Goal: Task Accomplishment & Management: Complete application form

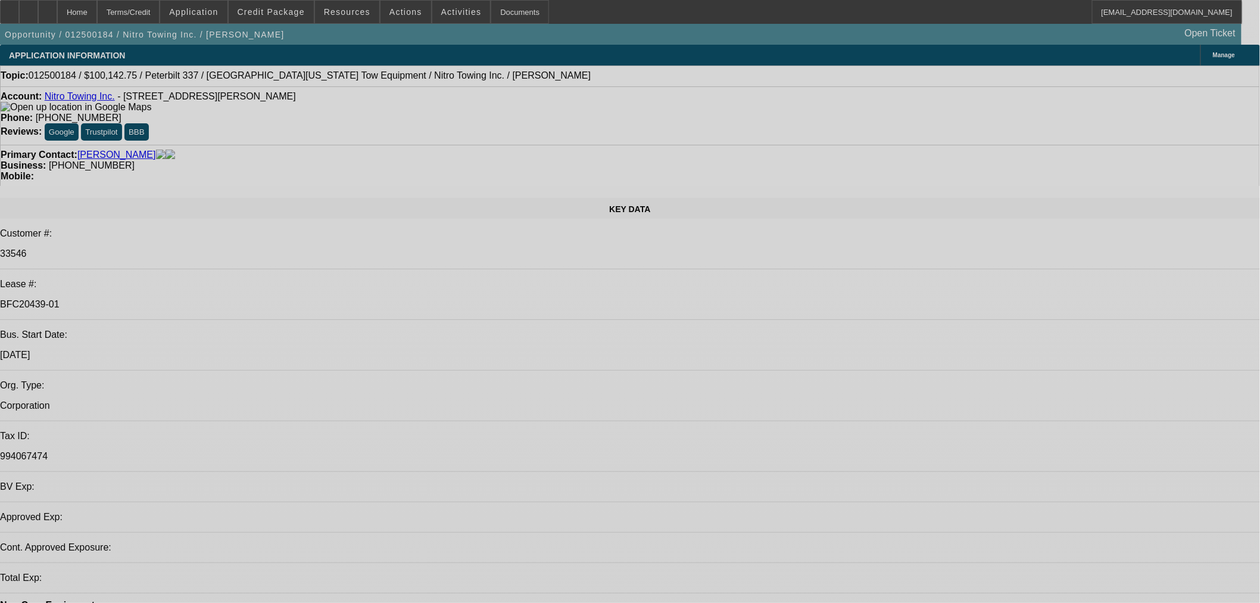
select select "0.15"
select select "2"
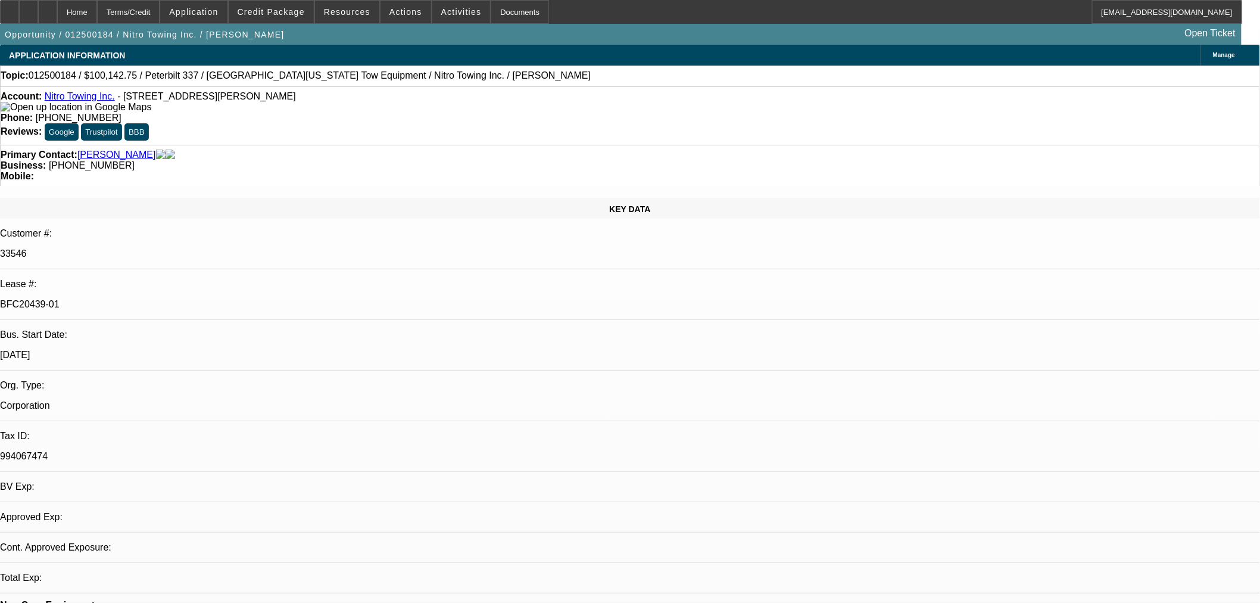
select select "2"
select select "0.1"
select select "4"
select select "0.15"
select select "2"
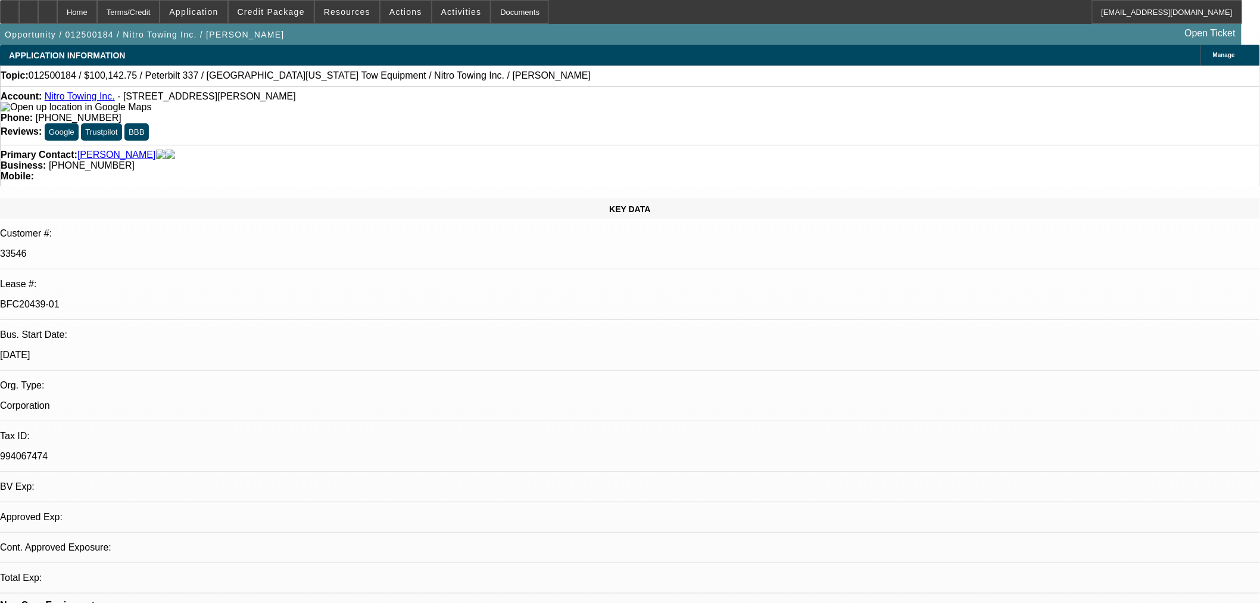
select select "2"
select select "0.1"
select select "4"
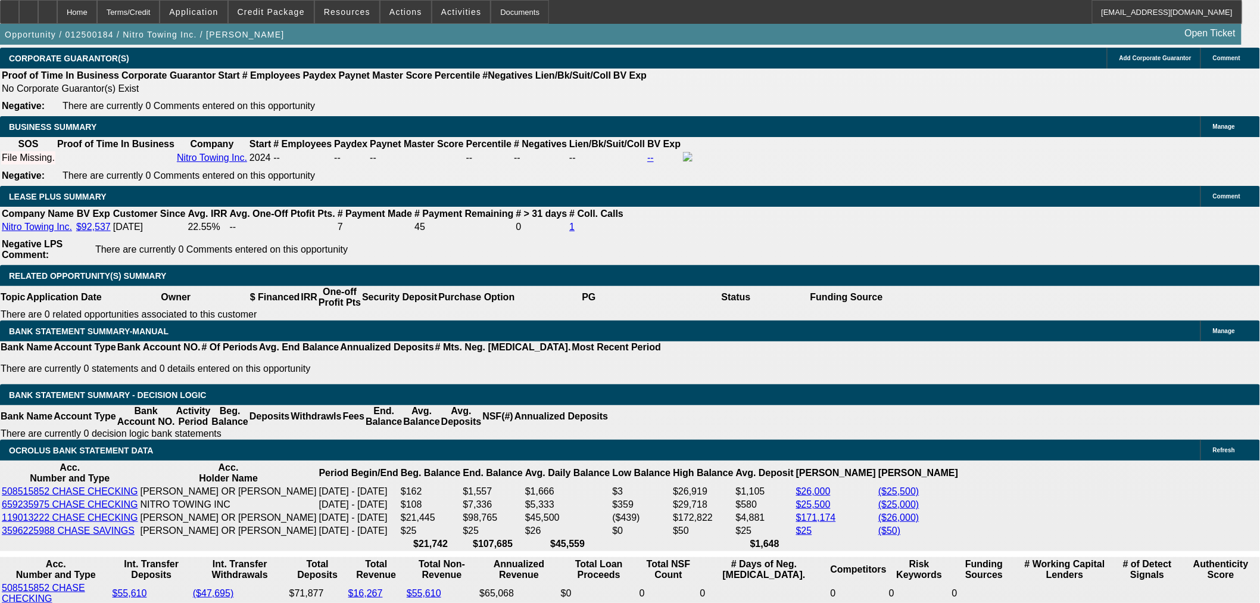
scroll to position [2096, 0]
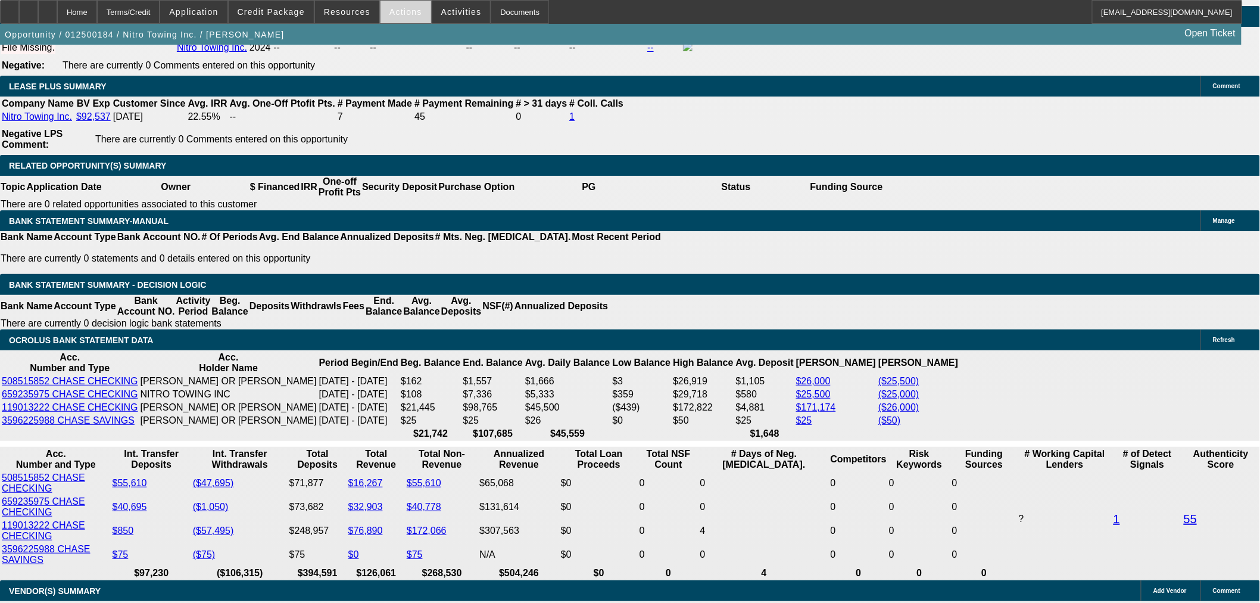
click at [394, 18] on span at bounding box center [406, 12] width 51 height 29
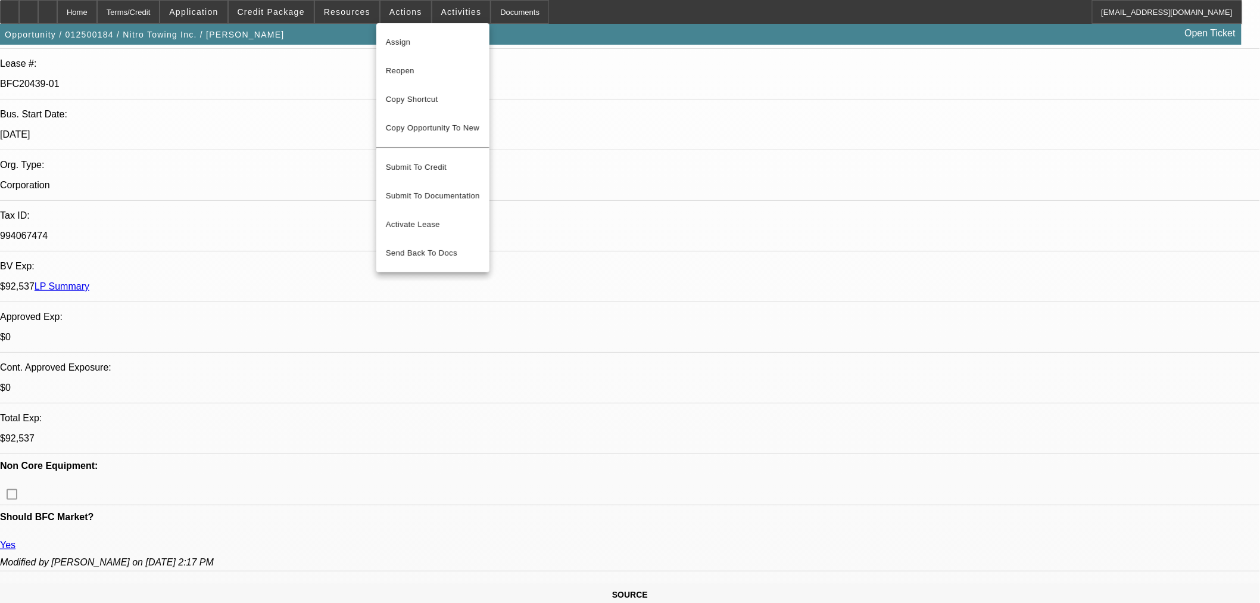
scroll to position [0, 0]
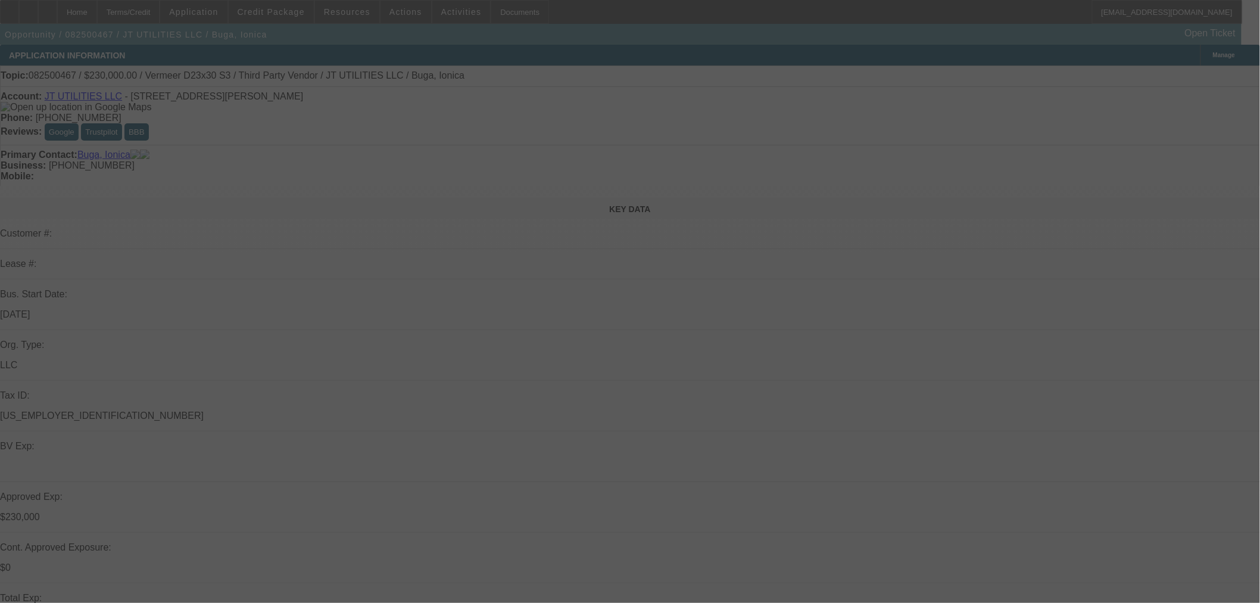
select select "0"
select select "2"
select select "0"
select select "6"
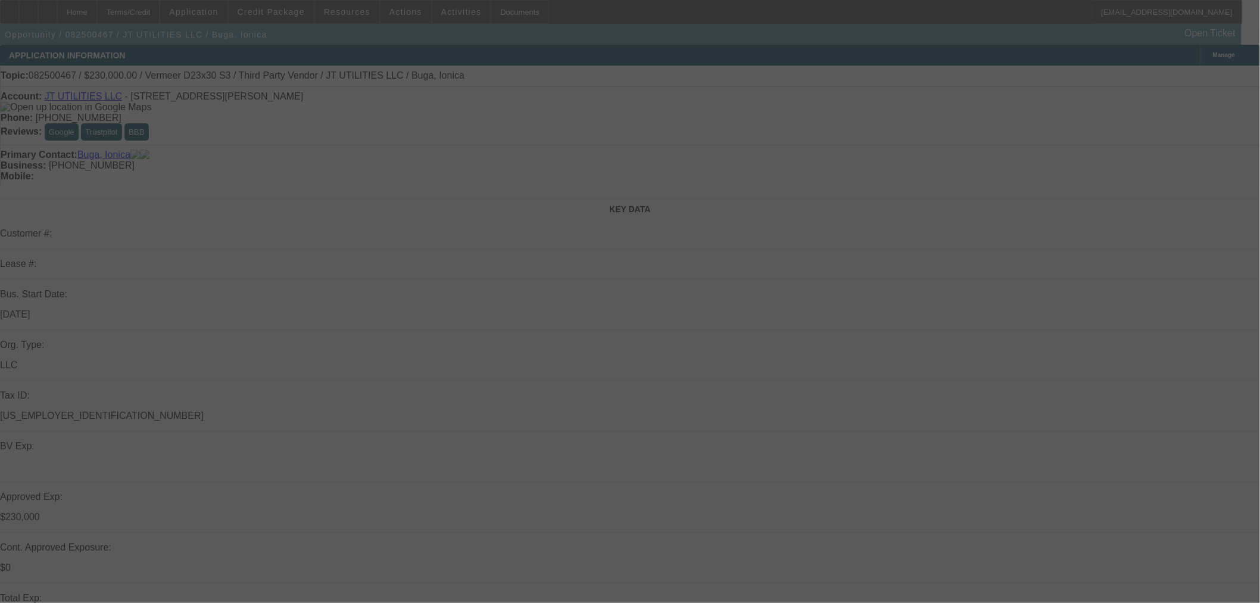
select select "0"
select select "2"
select select "0"
select select "6"
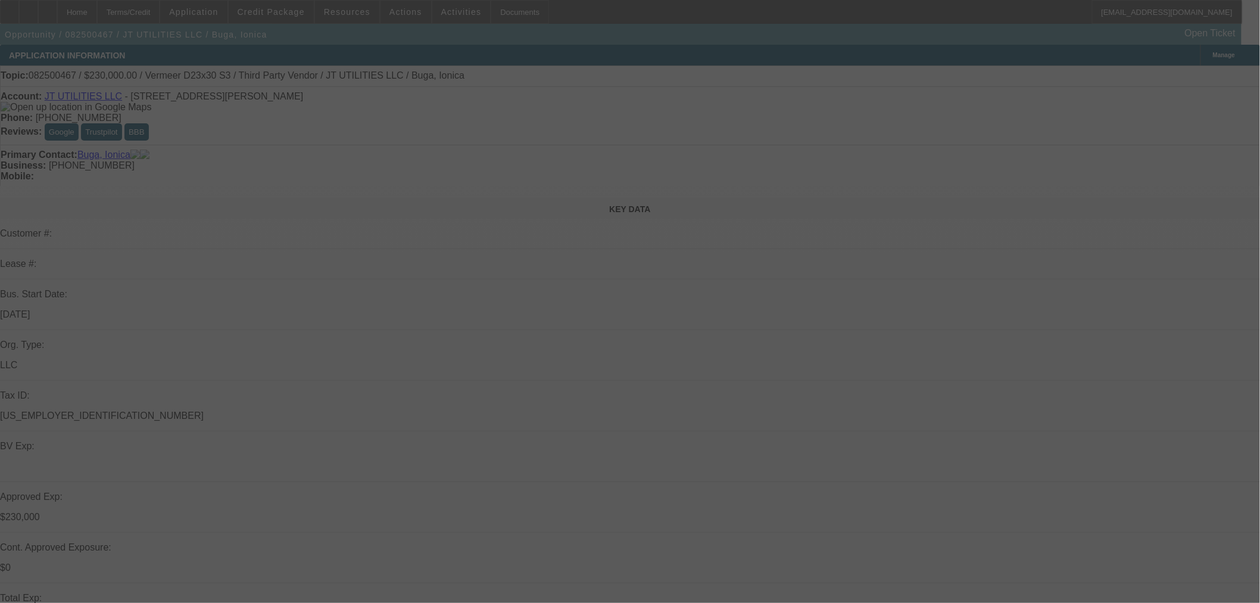
select select "0"
select select "2"
select select "0"
select select "6"
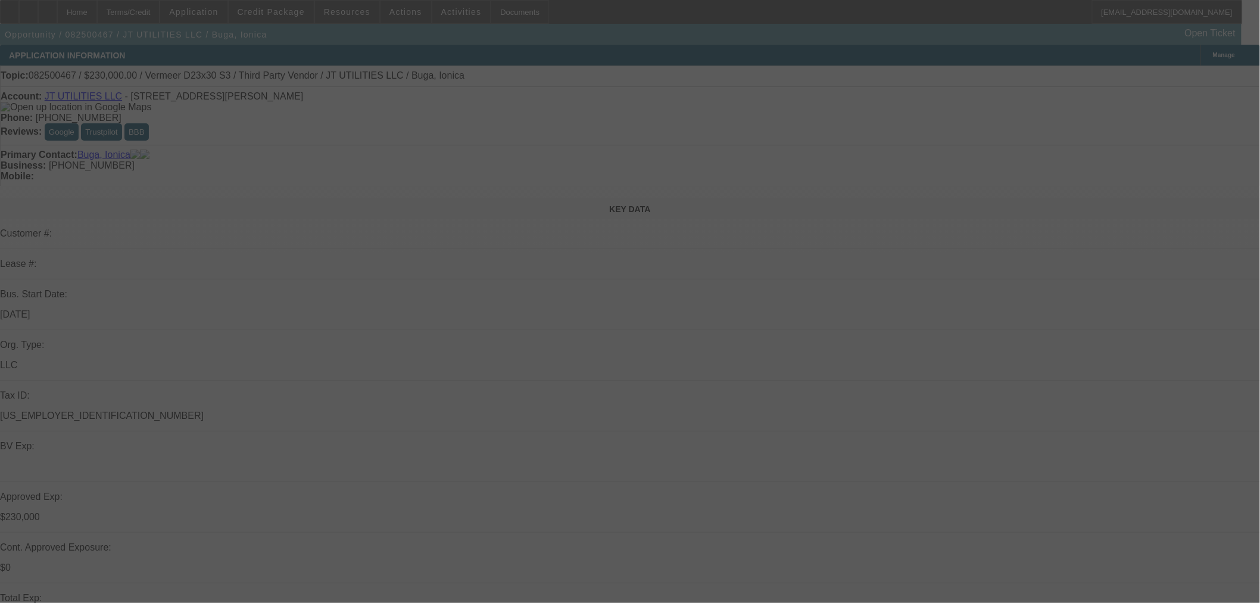
select select "0"
select select "2"
select select "0"
select select "6"
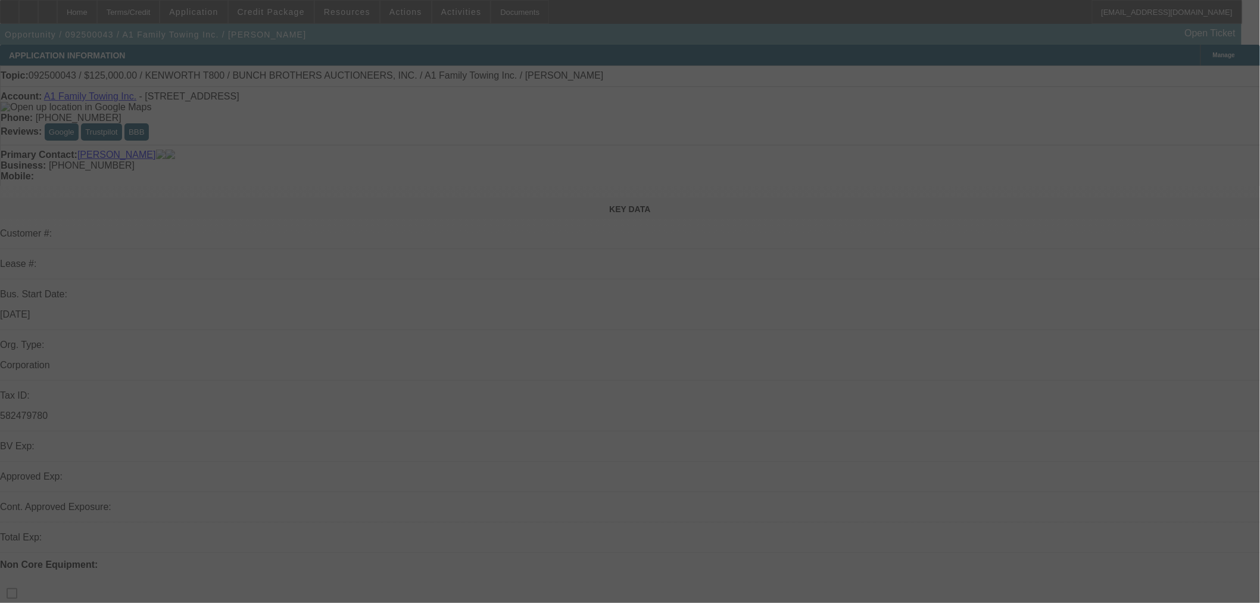
select select "0"
select select "2"
select select "0"
select select "6"
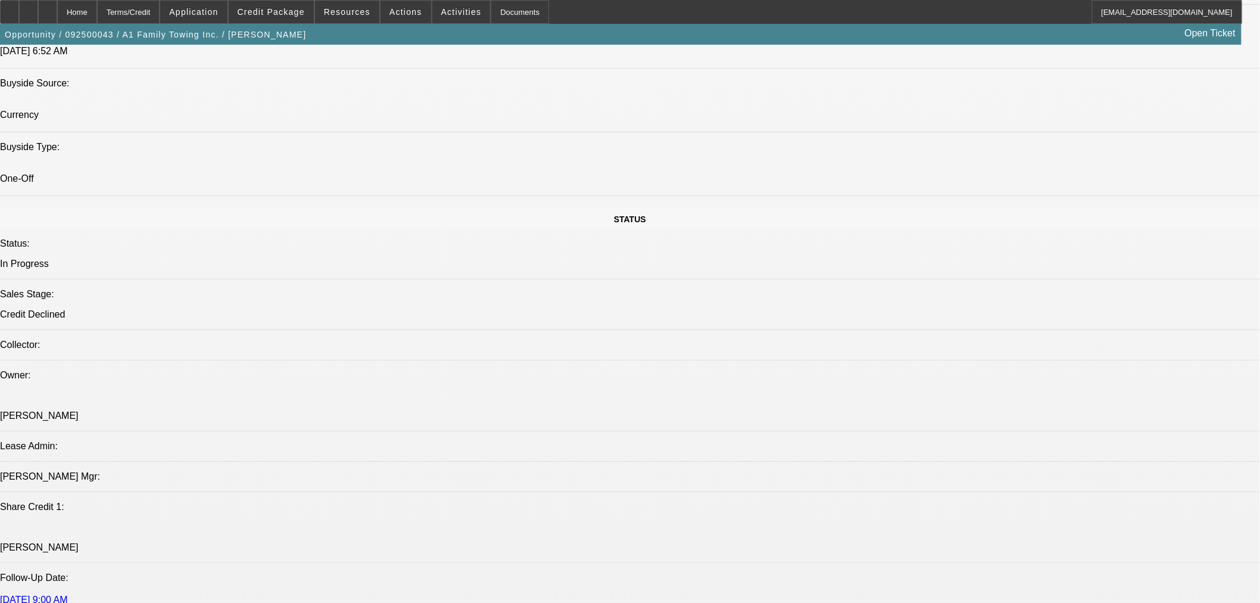
scroll to position [1213, 0]
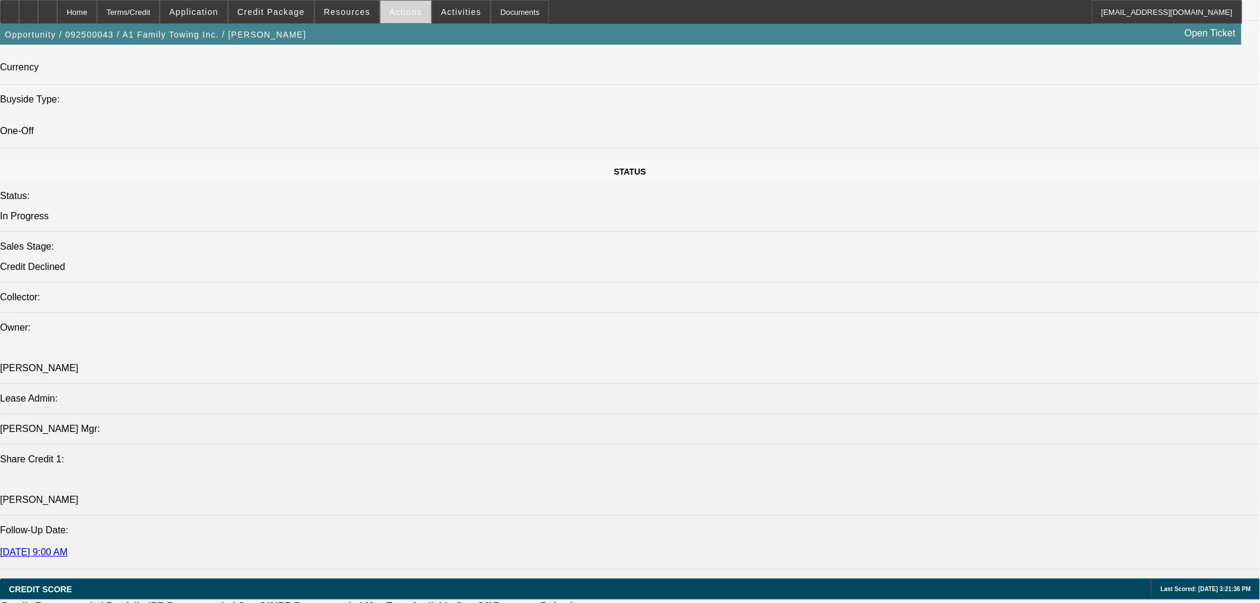
click at [401, 4] on span at bounding box center [406, 12] width 51 height 29
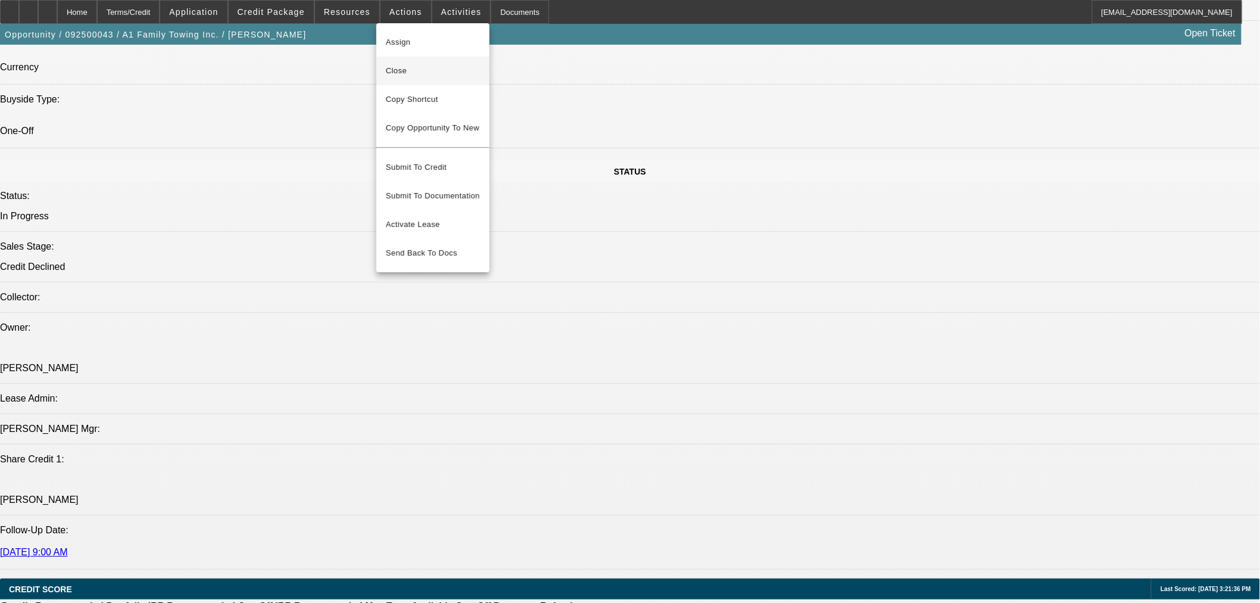
click at [410, 70] on span "Close" at bounding box center [433, 71] width 94 height 14
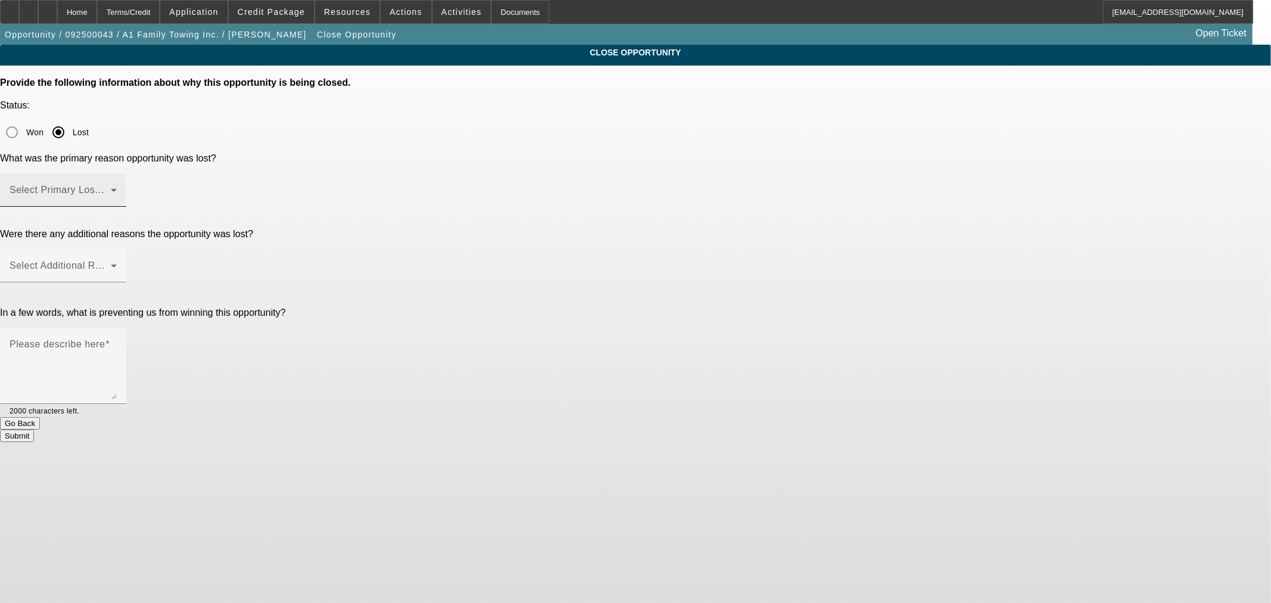
click at [111, 188] on span at bounding box center [60, 195] width 101 height 14
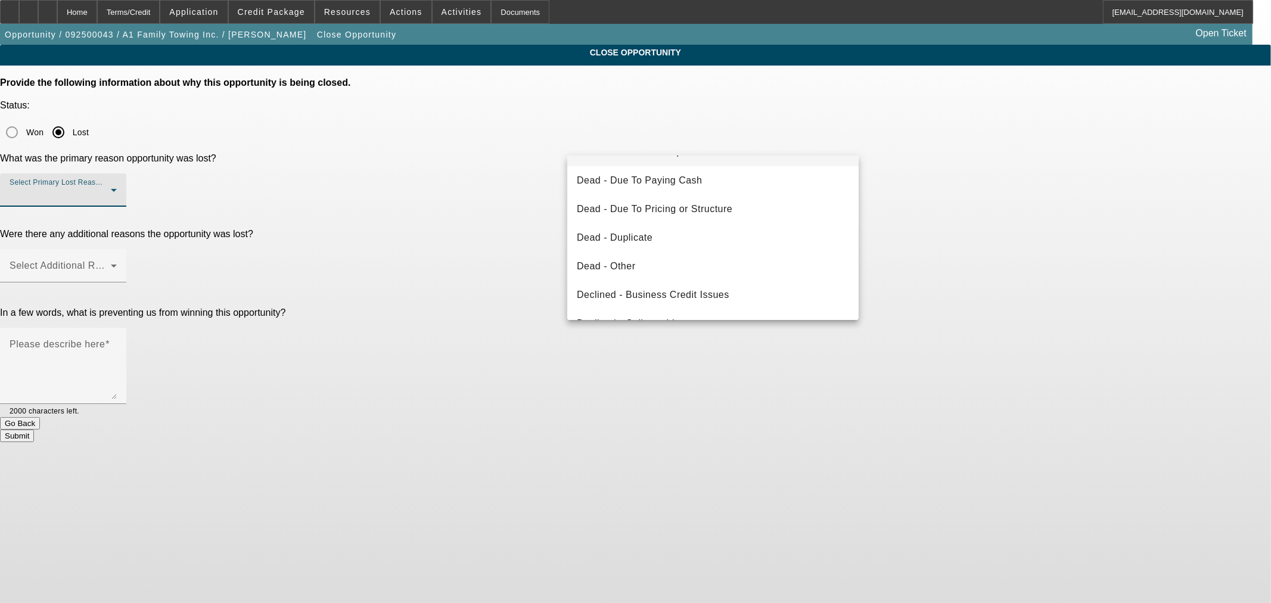
scroll to position [110, 0]
click at [697, 262] on span "Declined - Business Credit Issues" at bounding box center [653, 265] width 152 height 14
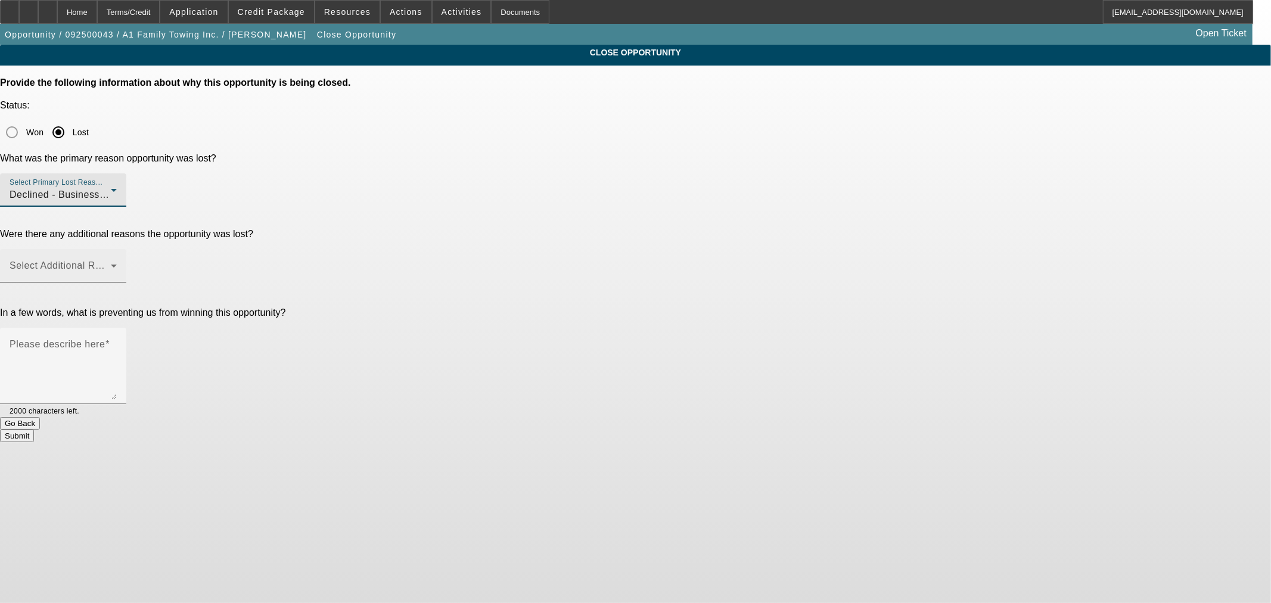
click at [111, 263] on span at bounding box center [60, 270] width 101 height 14
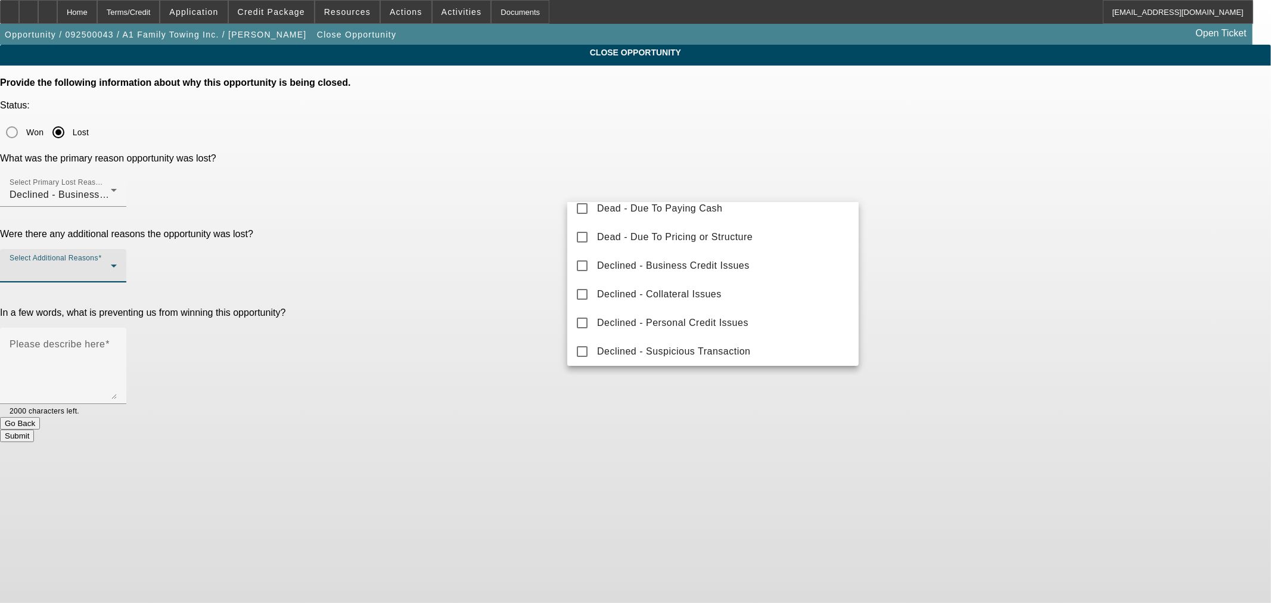
scroll to position [131, 0]
click at [655, 292] on span "Declined - Collateral Issues" at bounding box center [659, 290] width 124 height 14
click at [493, 236] on div at bounding box center [635, 301] width 1271 height 603
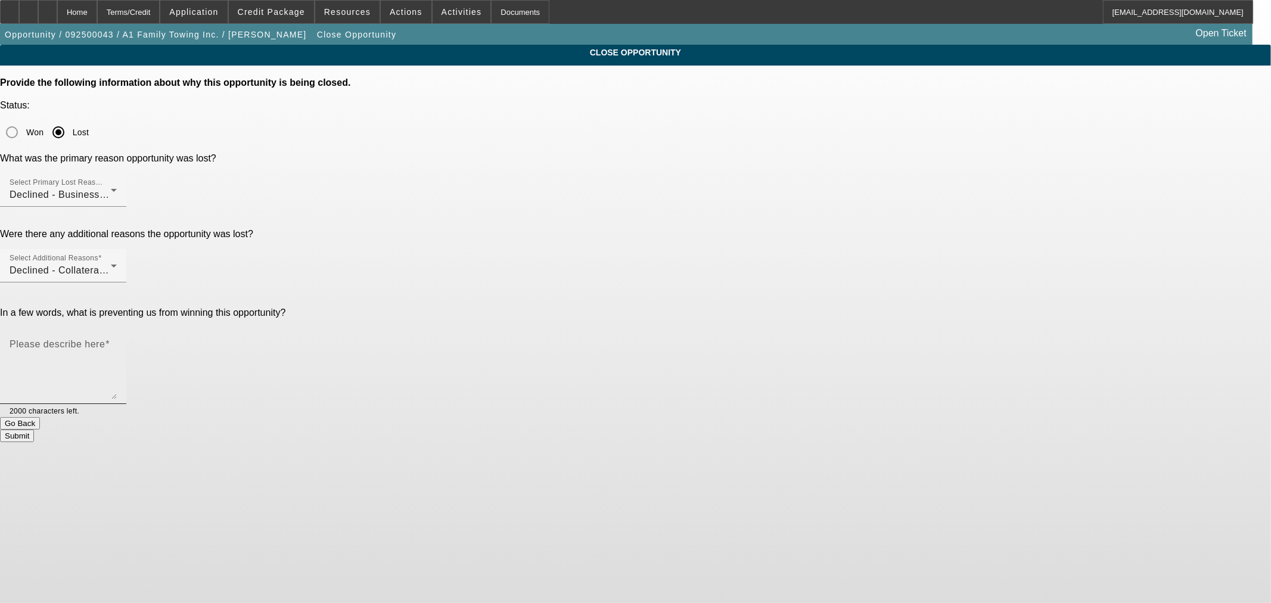
drag, startPoint x: 597, startPoint y: 222, endPoint x: 604, endPoint y: 225, distance: 7.7
click at [117, 328] on div "Please describe here" at bounding box center [63, 366] width 107 height 76
paste textarea "• Non homeowners • Cordel located 199 miles away from business • Low ending bal…"
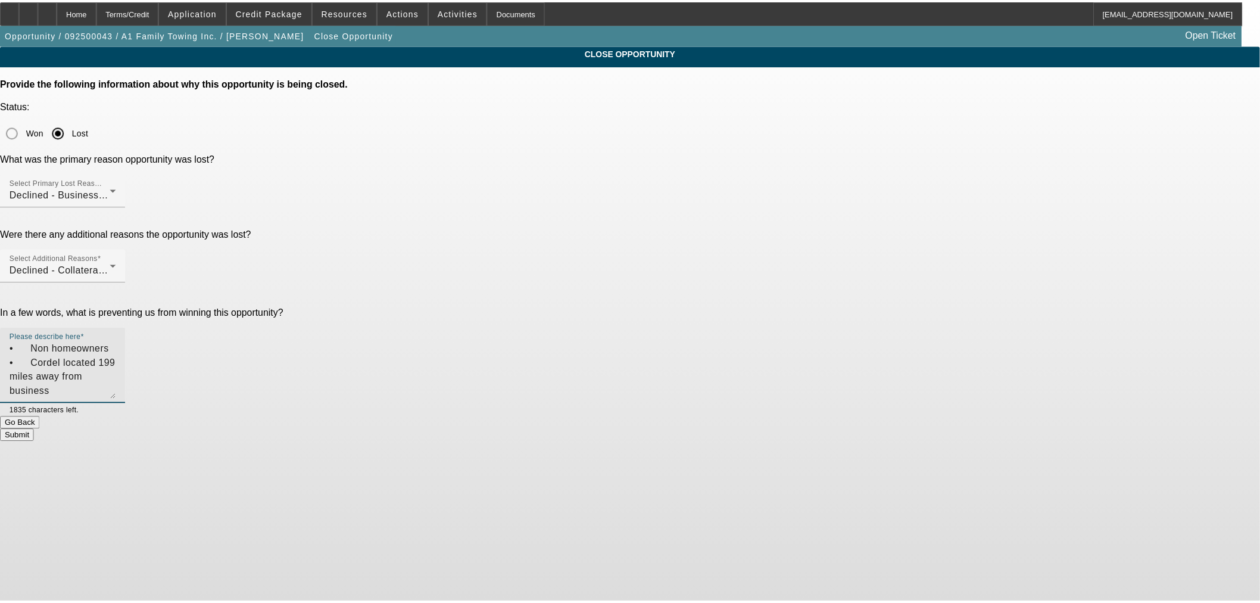
scroll to position [39, 0]
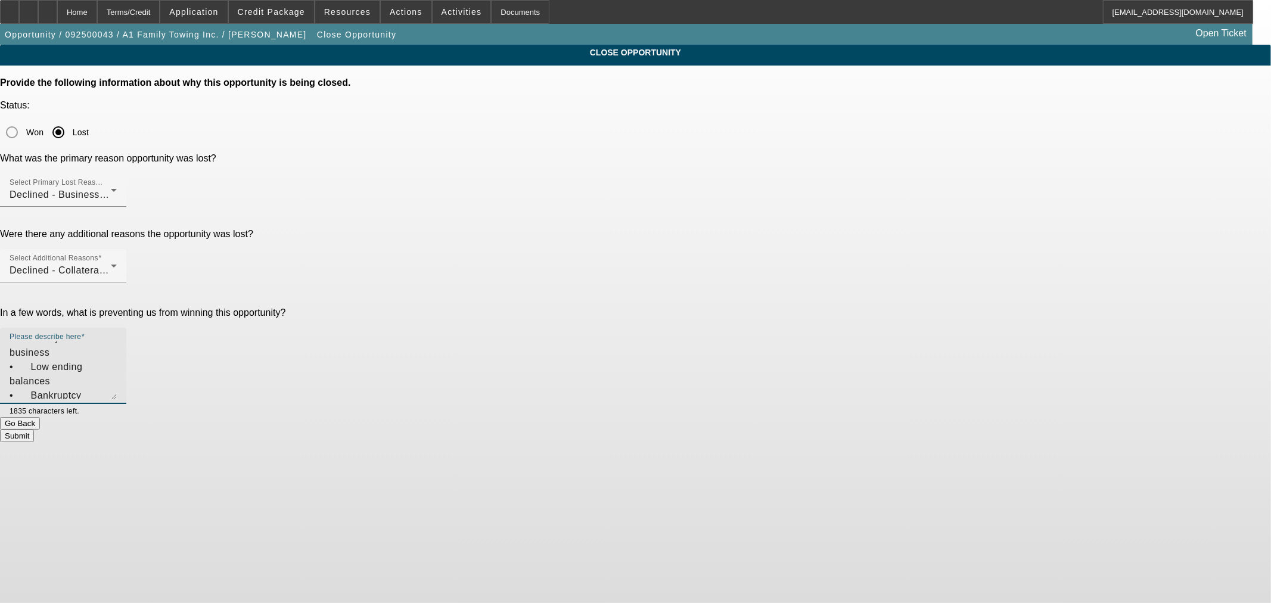
type textarea "• Non homeowners • Cordel located 199 miles away from business • Low ending bal…"
click at [34, 429] on button "Submit" at bounding box center [17, 435] width 34 height 13
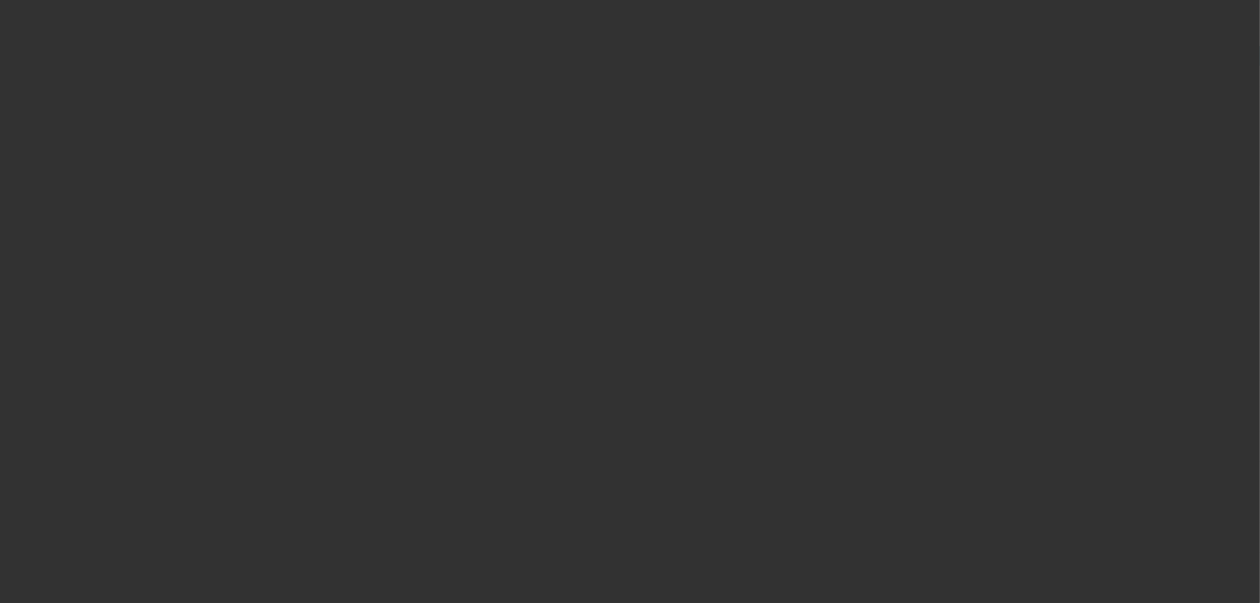
select select "0"
select select "2"
select select "0"
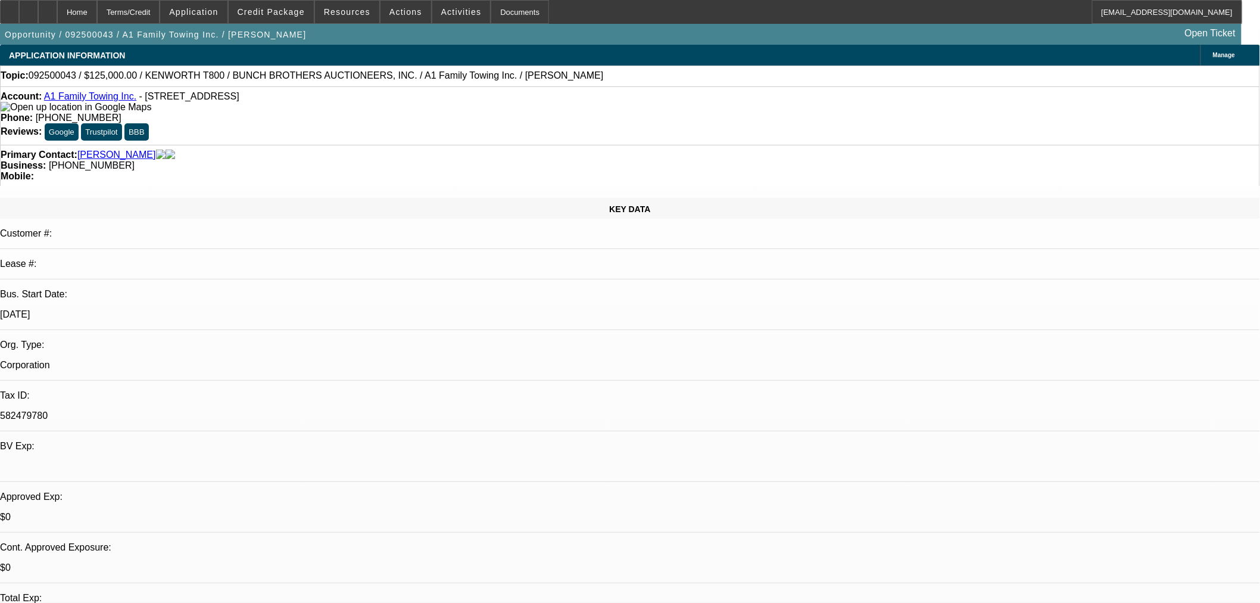
select select "1"
select select "2"
select select "6"
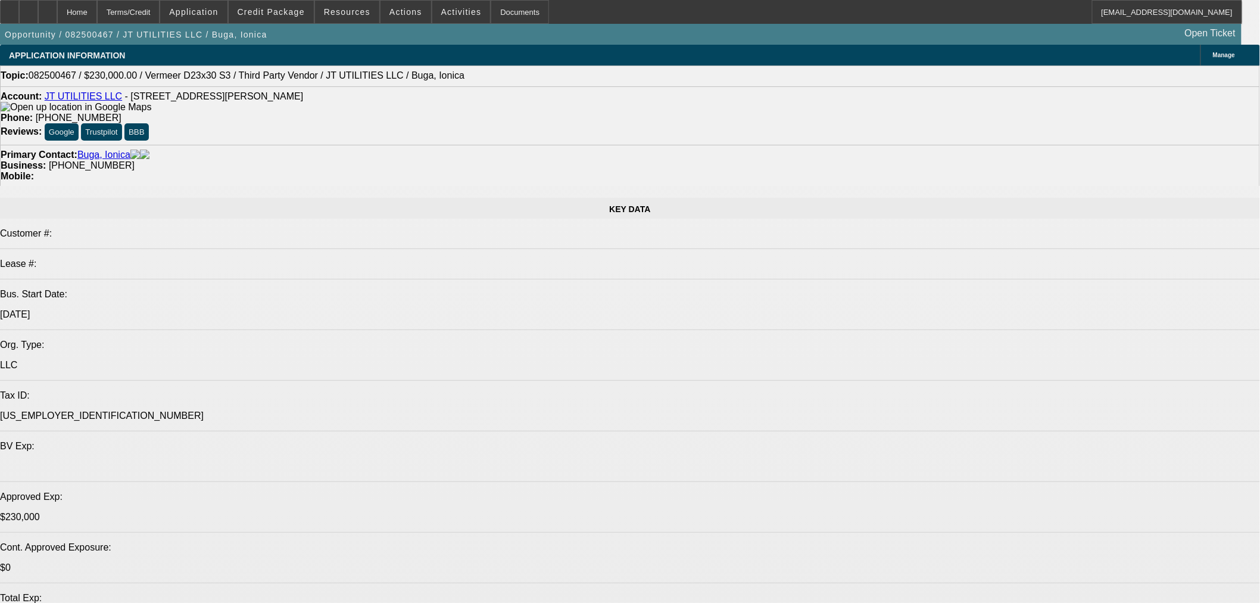
select select "0"
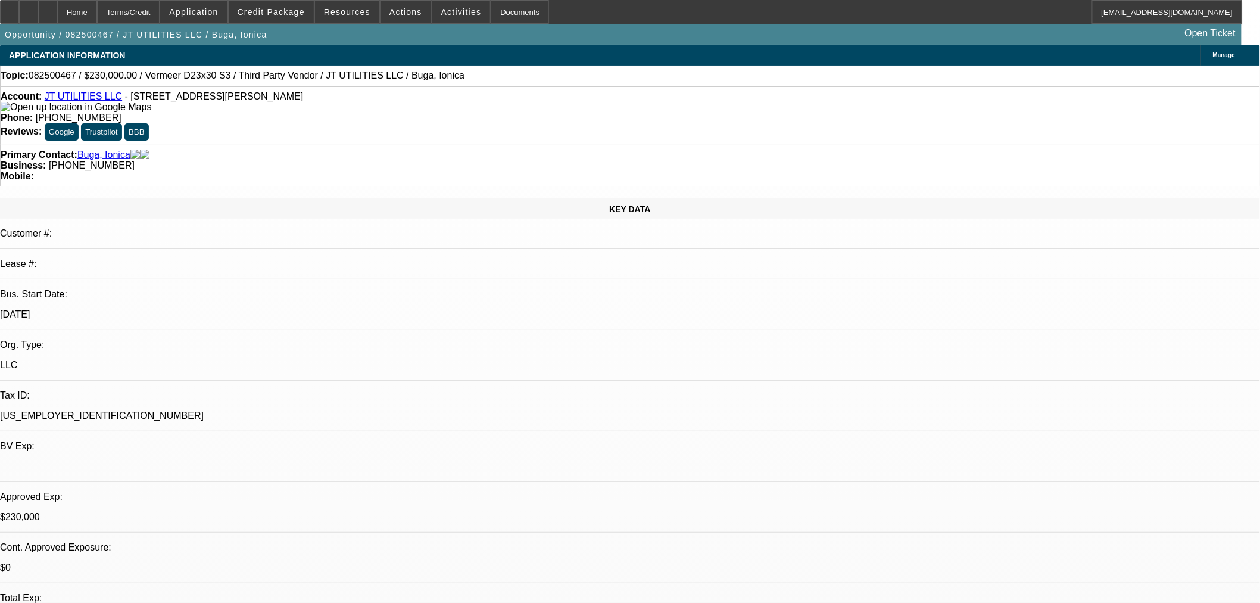
select select "2"
select select "0"
select select "2"
select select "0"
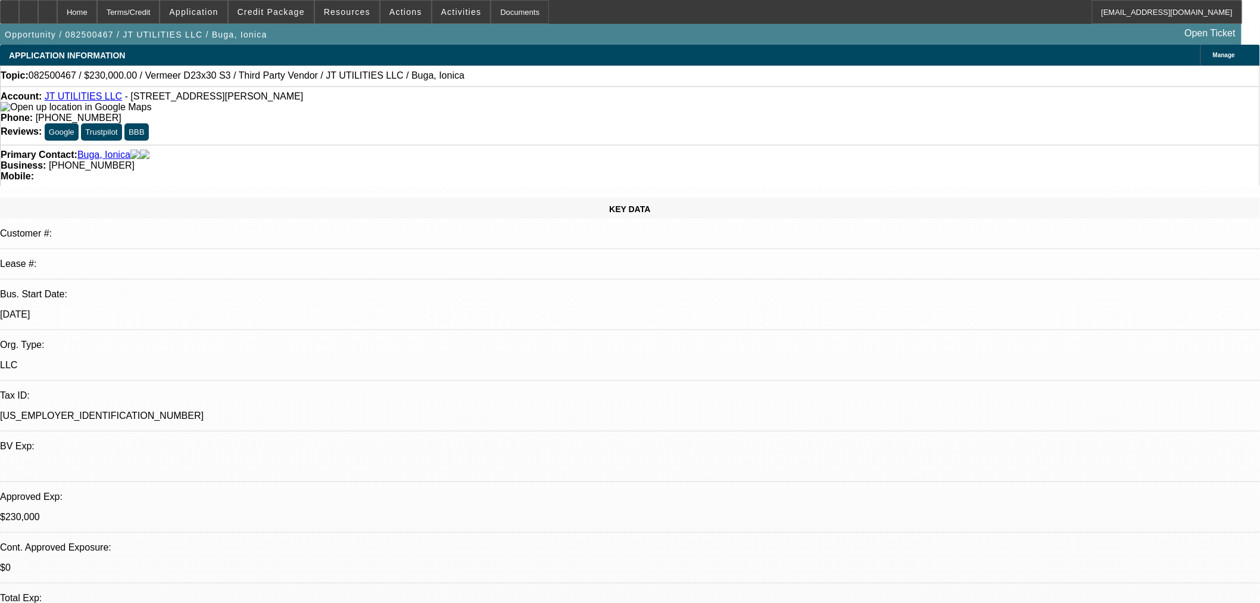
select select "0"
select select "2"
select select "0"
select select "2"
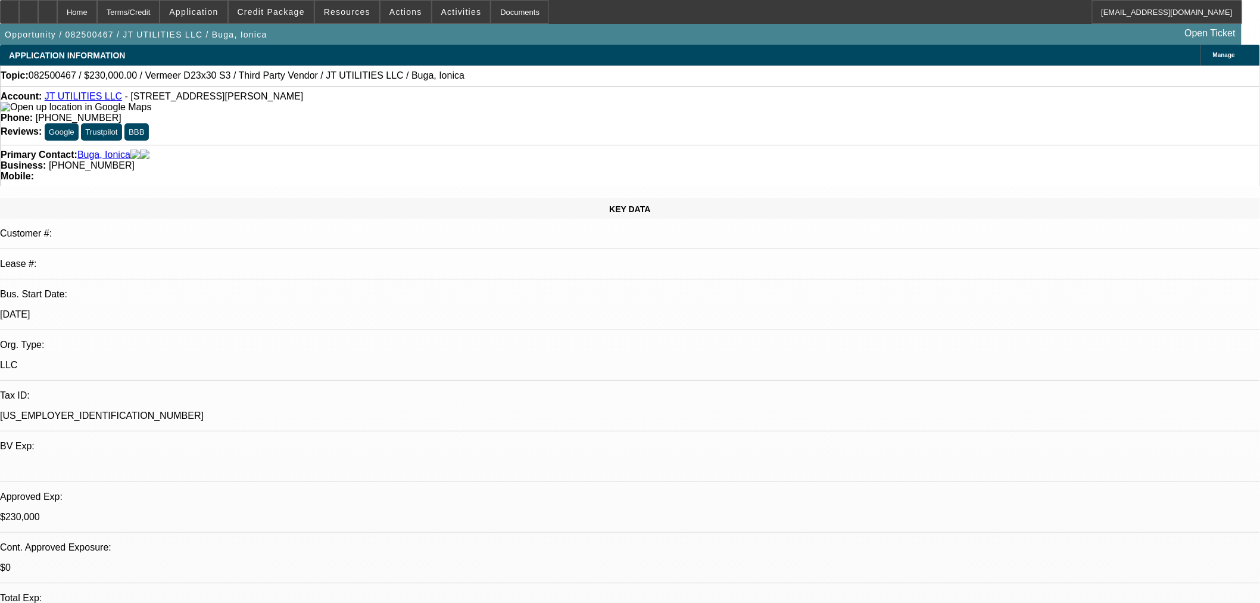
select select "0"
select select "1"
select select "2"
select select "6"
select select "1"
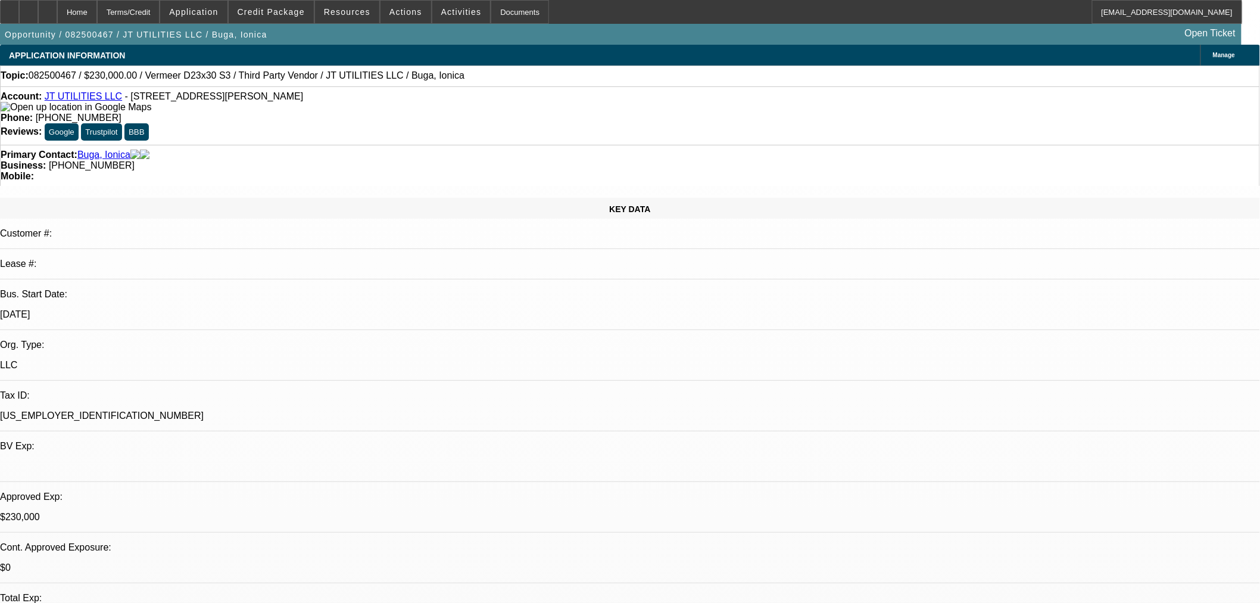
select select "2"
select select "6"
select select "1"
select select "2"
select select "6"
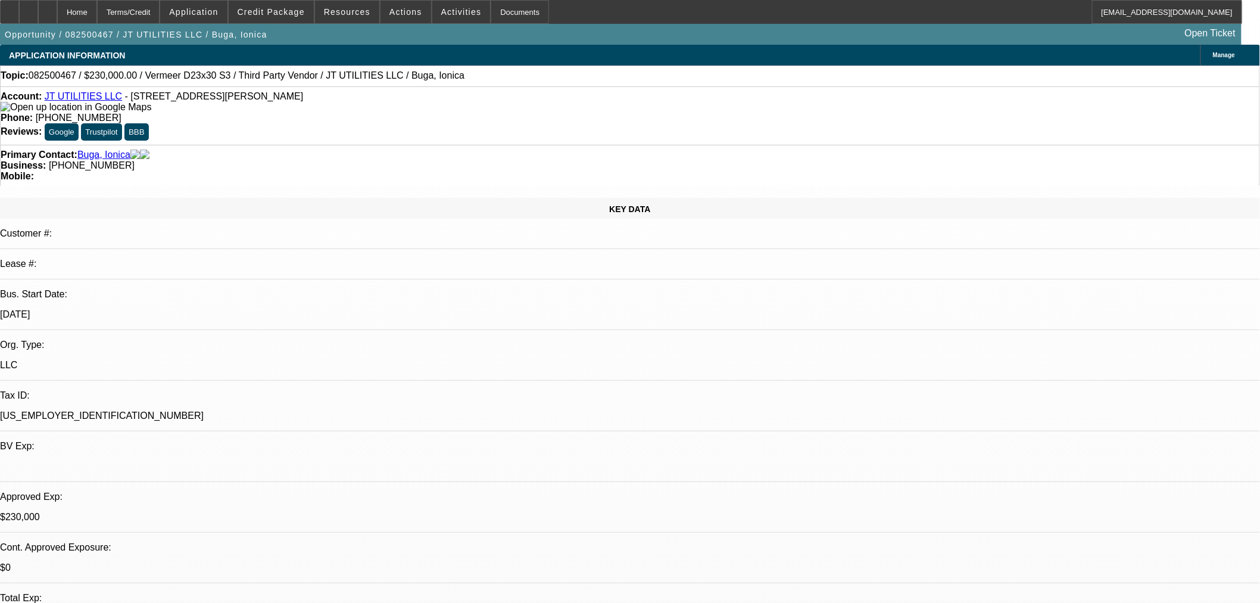
select select "1"
select select "2"
select select "6"
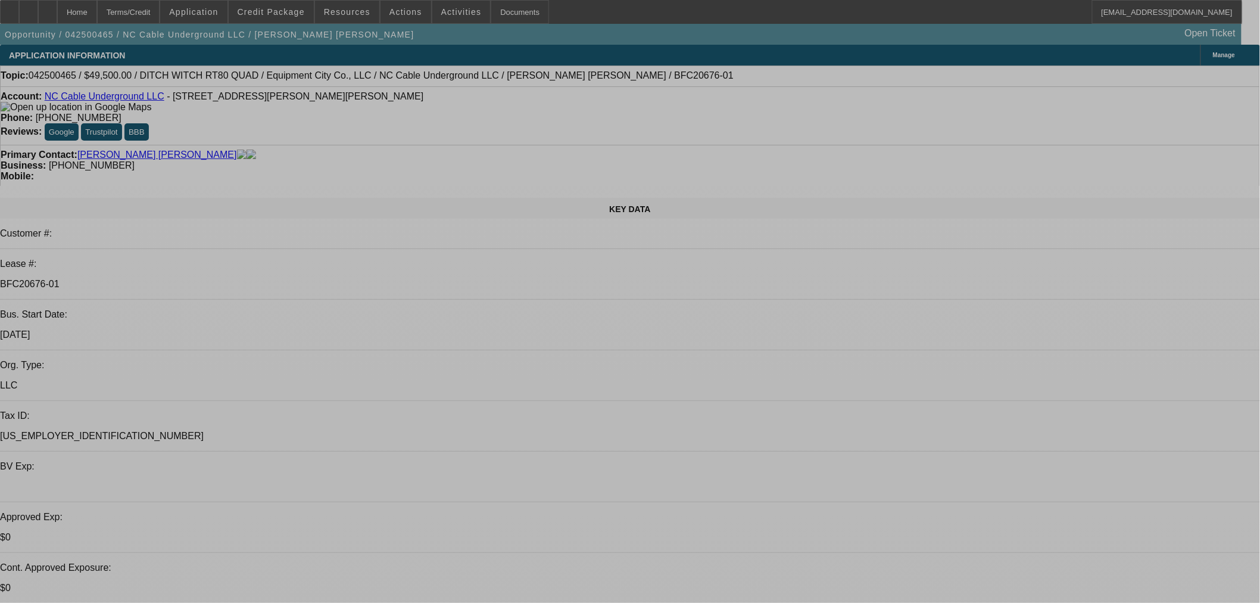
select select "0"
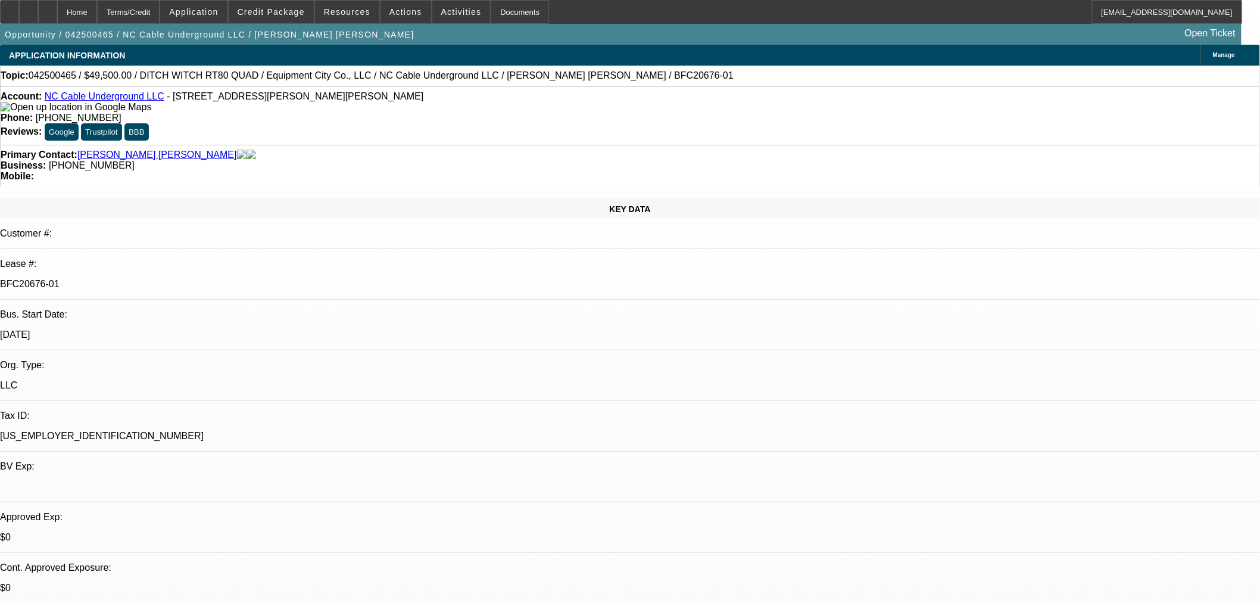
select select "2"
select select "0"
select select "6"
select select "0"
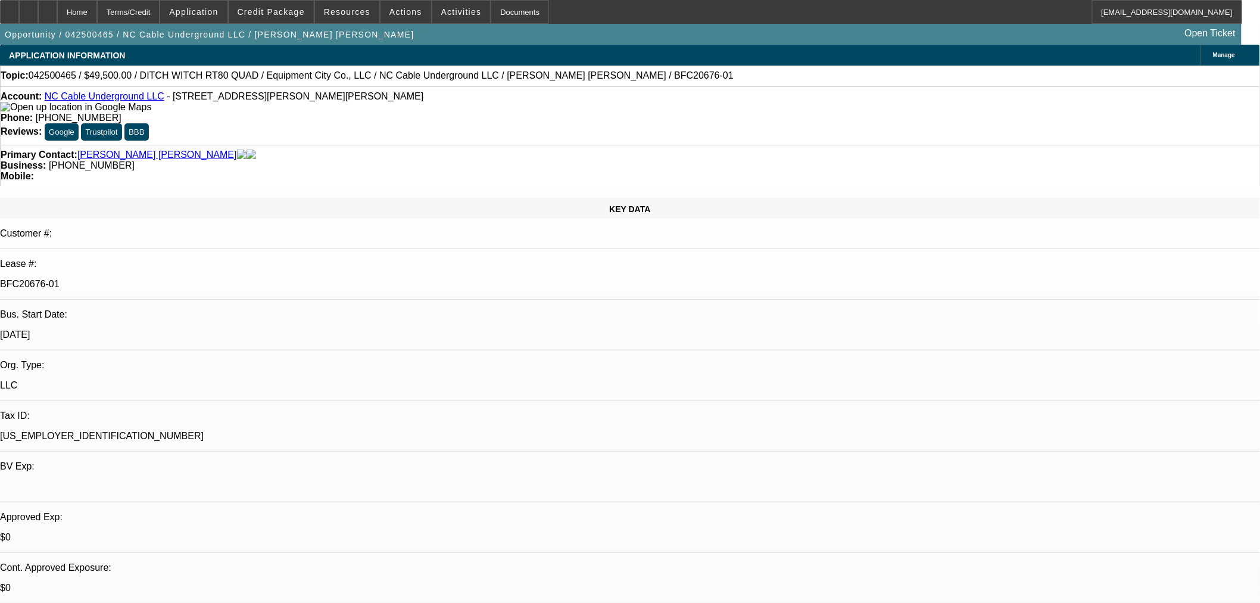
select select "2"
select select "0"
select select "6"
select select "0"
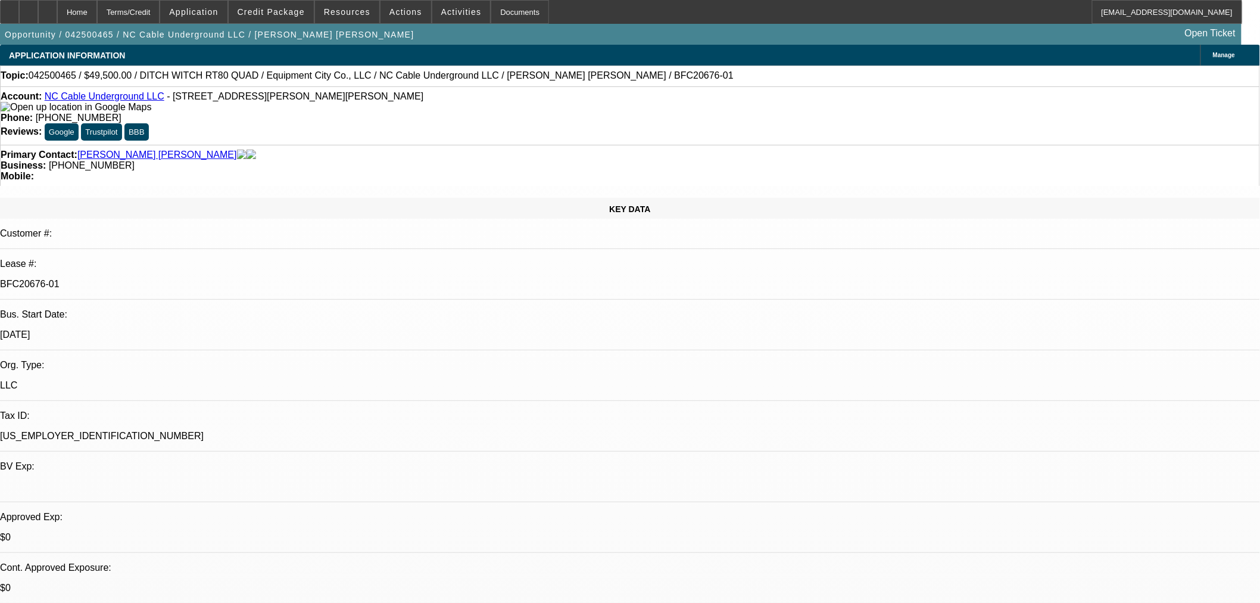
select select "2"
select select "0"
select select "6"
select select "0"
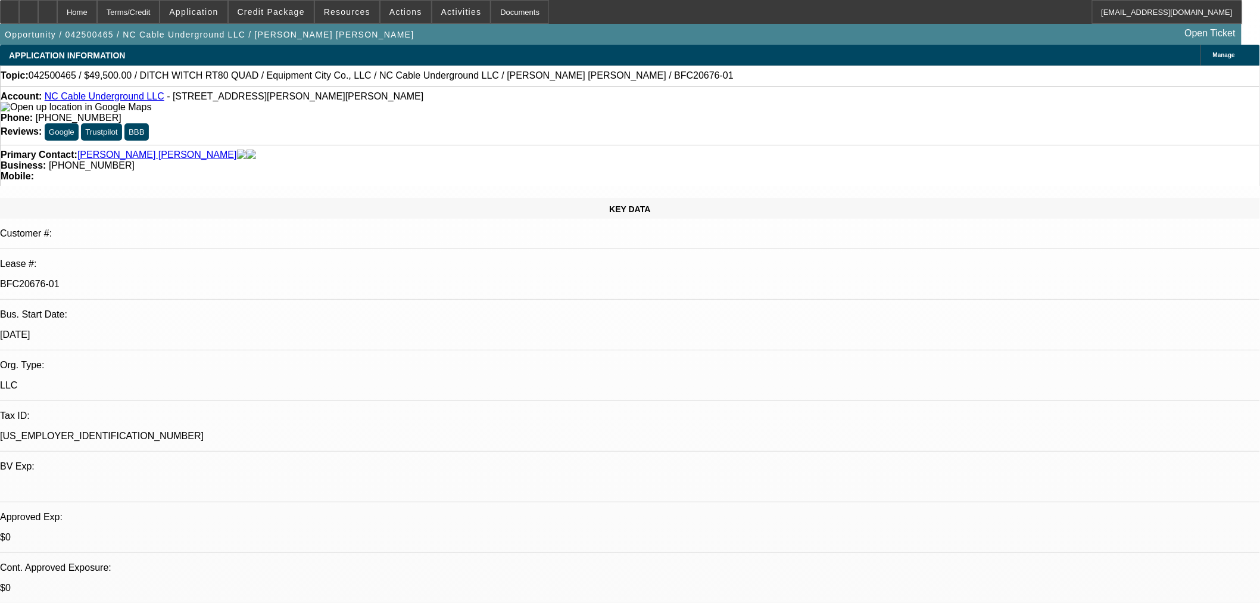
select select "2"
select select "0"
select select "6"
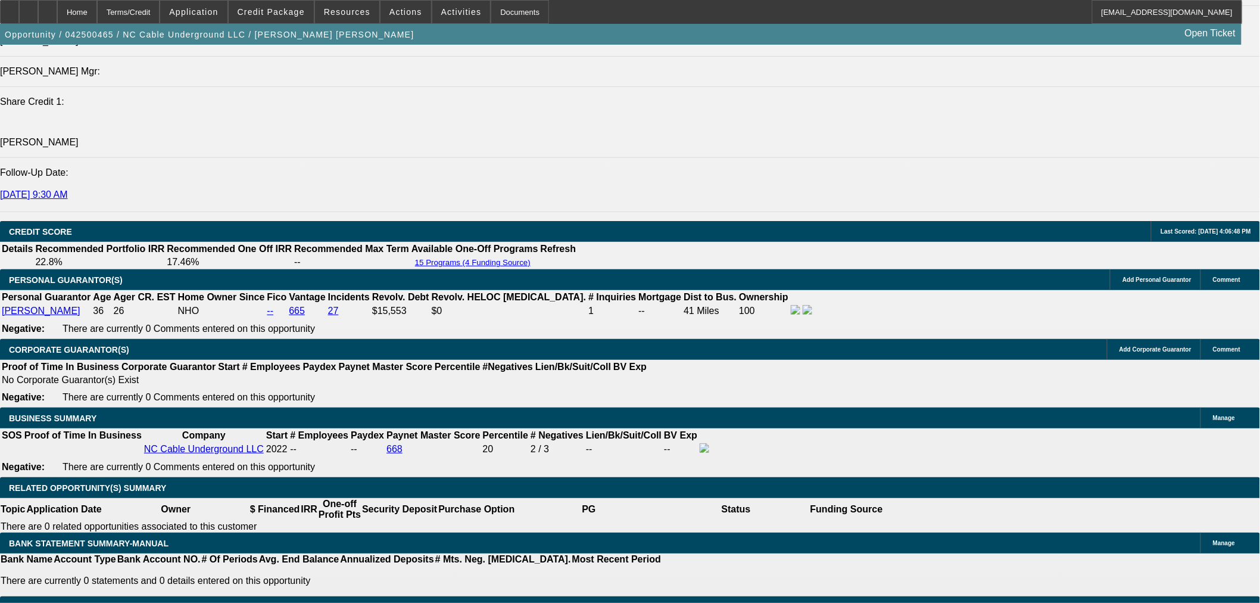
scroll to position [1654, 0]
